Goal: Task Accomplishment & Management: Manage account settings

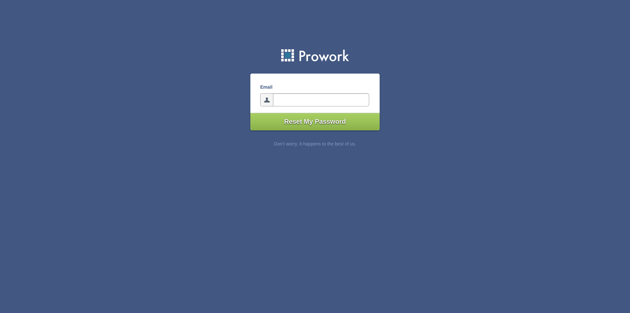
click at [335, 102] on input"] "email" at bounding box center [321, 99] width 96 height 13
click at [320, 123] on input"] "Reset My Password" at bounding box center [315, 121] width 129 height 17
click at [322, 113] on div "Email paulbesingi639gmail.com" at bounding box center [315, 98] width 129 height 30
click at [317, 122] on input"] "Reset My Password" at bounding box center [315, 121] width 129 height 17
click at [331, 102] on input"] "paulbesingi639gmail.com" at bounding box center [321, 99] width 96 height 13
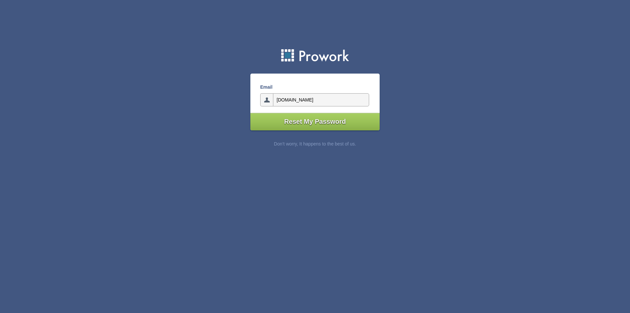
click at [318, 141] on div "Don’t worry, It happens to the best of us." at bounding box center [315, 143] width 129 height 27
click at [270, 99] on label at bounding box center [266, 99] width 13 height 13
click at [330, 122] on input"] "Reset My Password" at bounding box center [315, 121] width 129 height 17
click at [337, 100] on input"] "paulbesingi639gmail.com" at bounding box center [321, 99] width 96 height 13
type input"] "p"
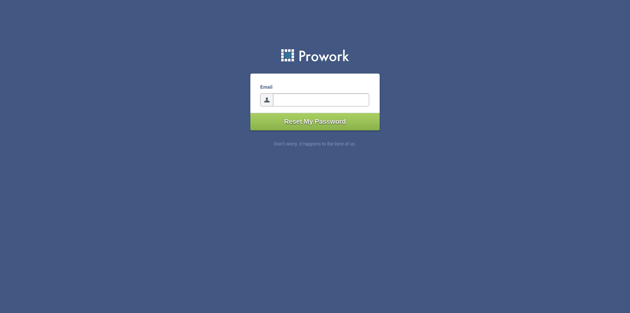
type input"] "P"
click at [321, 117] on input"] "Reset My Password" at bounding box center [315, 121] width 129 height 17
click at [337, 101] on input"] "paulbesingi639gmail.com" at bounding box center [321, 99] width 96 height 13
type input"] "paulbesingi639@gmail.com"
click at [307, 123] on input"] "Reset My Password" at bounding box center [315, 121] width 129 height 17
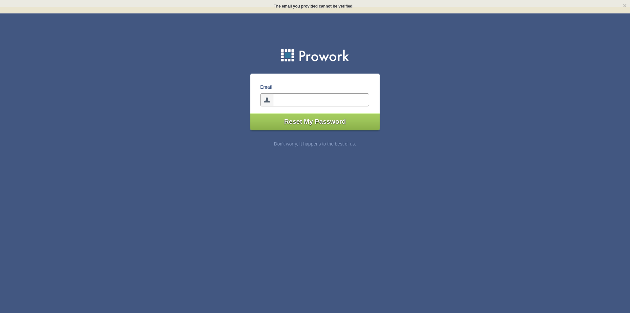
click at [312, 99] on input"] "email" at bounding box center [321, 99] width 96 height 13
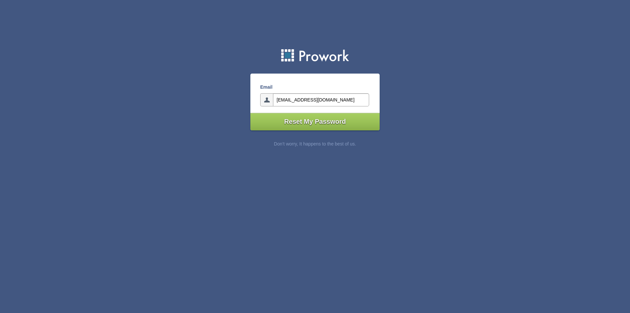
type input"] "paulbesingi639@gmail.com"
click at [310, 124] on input"] "Reset My Password" at bounding box center [315, 121] width 129 height 17
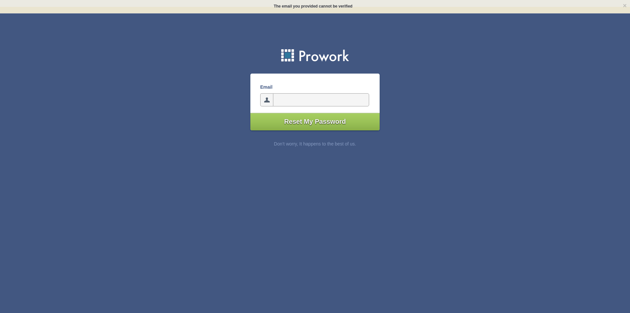
click at [311, 122] on input"] "Reset My Password" at bounding box center [315, 121] width 129 height 17
